Goal: Find specific fact: Find contact information

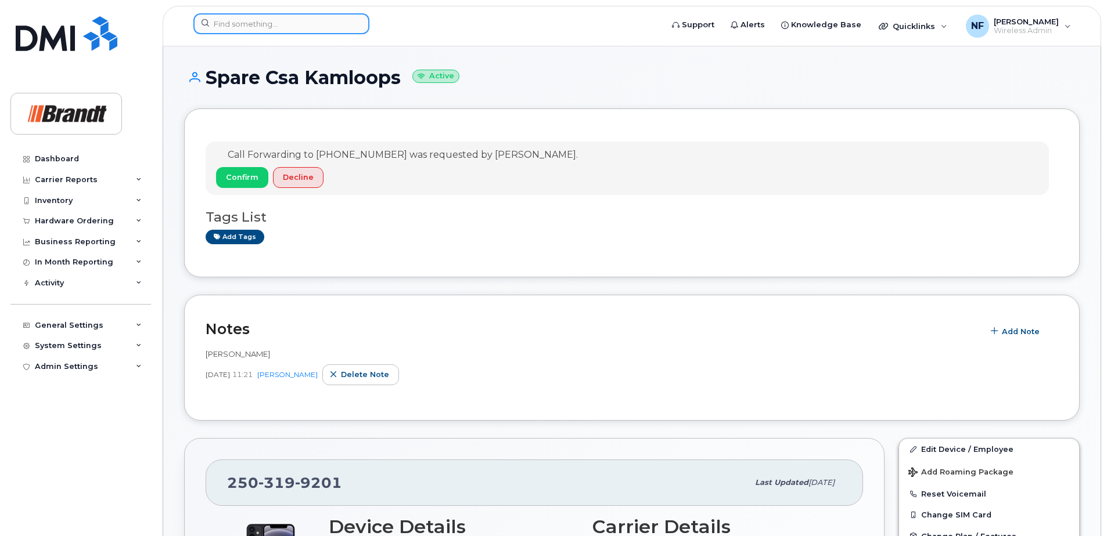
click at [273, 23] on input at bounding box center [281, 23] width 176 height 21
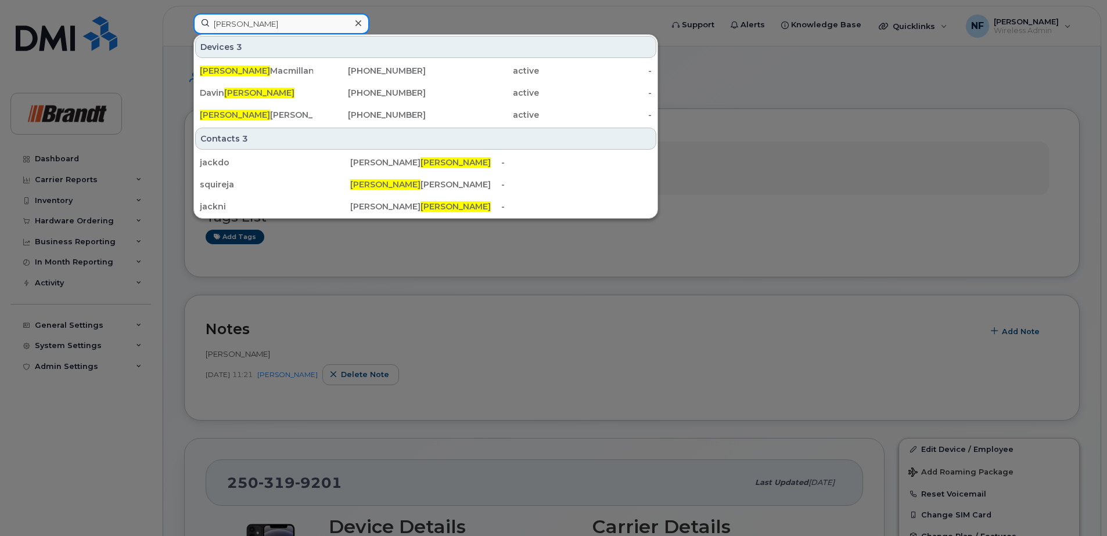
drag, startPoint x: 281, startPoint y: 28, endPoint x: 182, endPoint y: 28, distance: 99.3
click at [184, 28] on div "jackson Devices 3 Jackson Macmillan 306-212-7168 active - Davin Jackson 306-510…" at bounding box center [424, 26] width 480 height 26
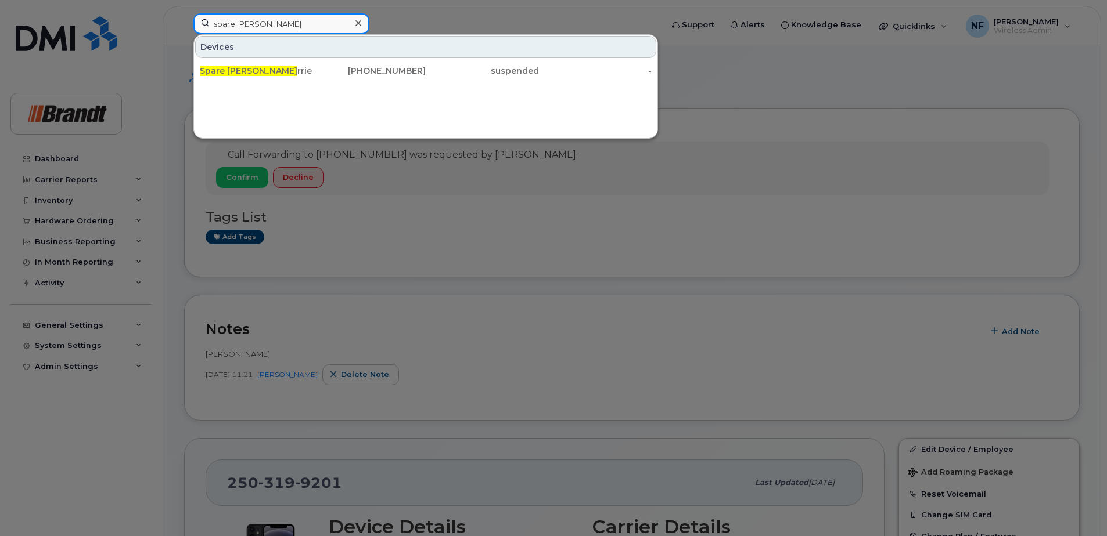
type input "spare fieldman ba"
click at [357, 29] on div at bounding box center [357, 23] width 17 height 17
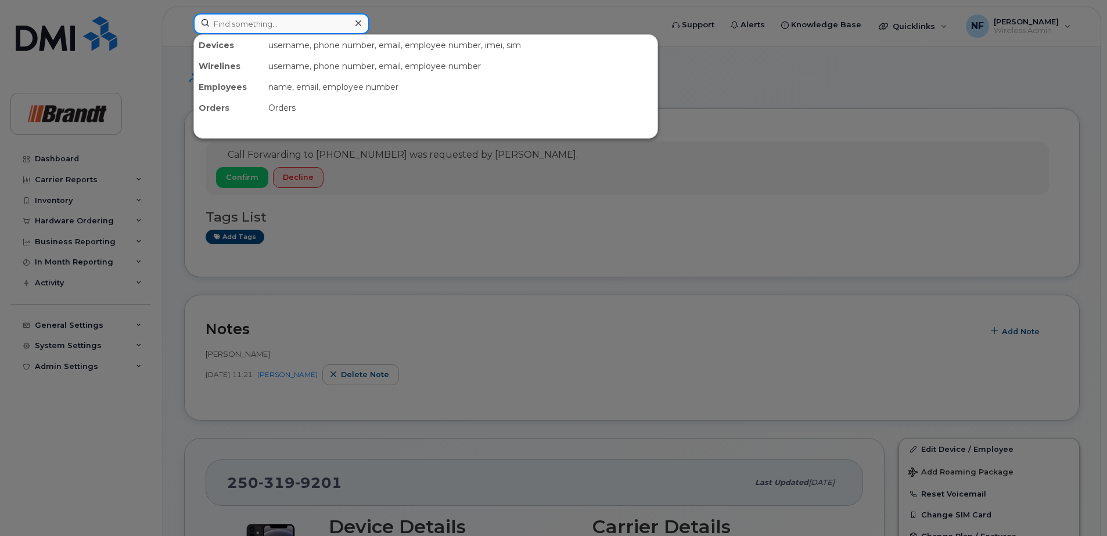
click at [286, 24] on input at bounding box center [281, 23] width 176 height 21
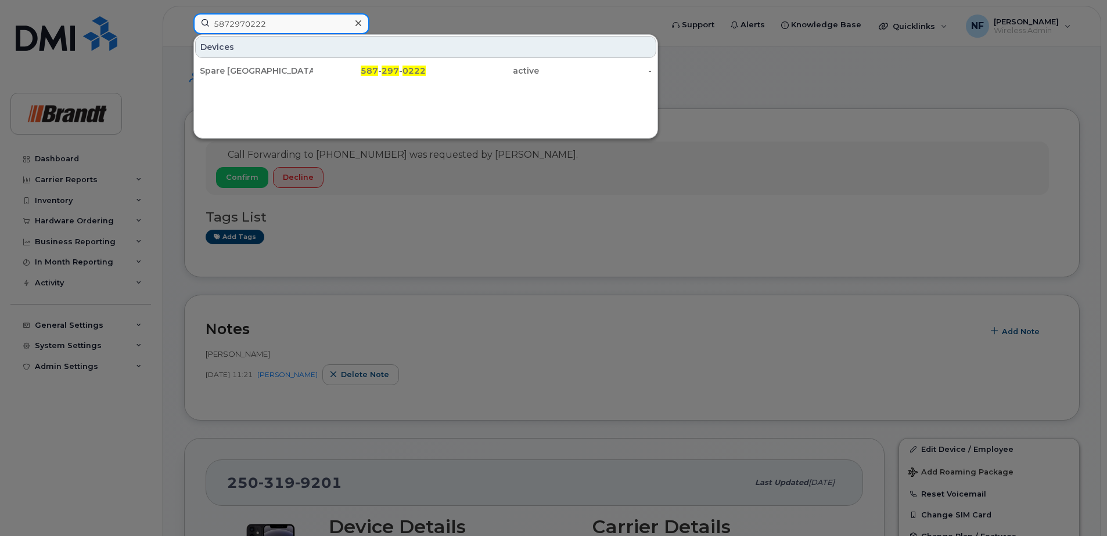
type input "5872970222"
click at [308, 74] on div "Spare [GEOGRAPHIC_DATA]" at bounding box center [256, 71] width 113 height 12
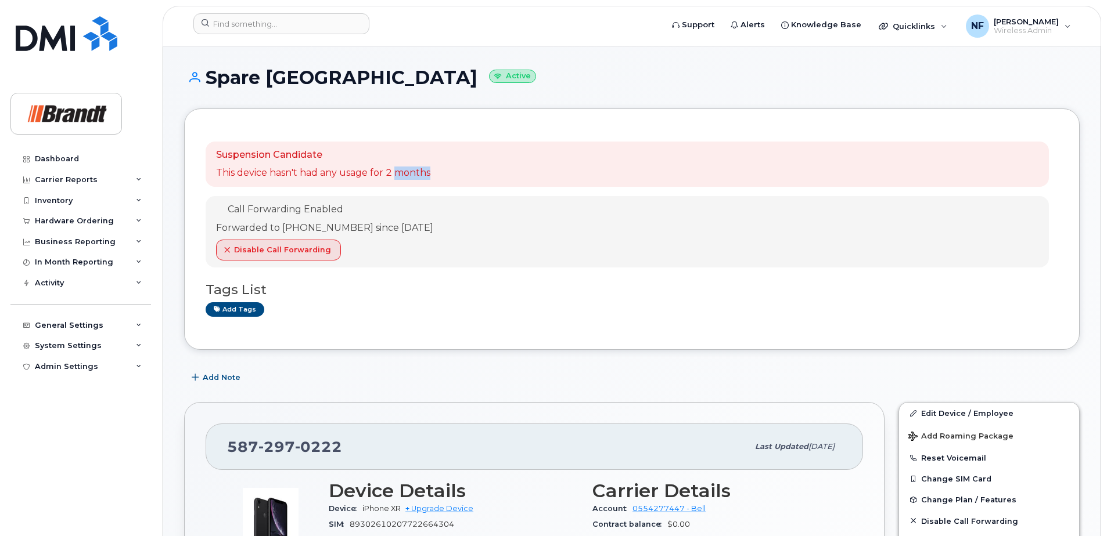
drag, startPoint x: 394, startPoint y: 176, endPoint x: 445, endPoint y: 177, distance: 51.1
click at [445, 177] on div "Suspension Candidate This device hasn't had any usage for 2 months" at bounding box center [627, 164] width 843 height 45
click at [312, 441] on span "0222" at bounding box center [318, 446] width 47 height 17
copy span "[PHONE_NUMBER]"
